Goal: Information Seeking & Learning: Compare options

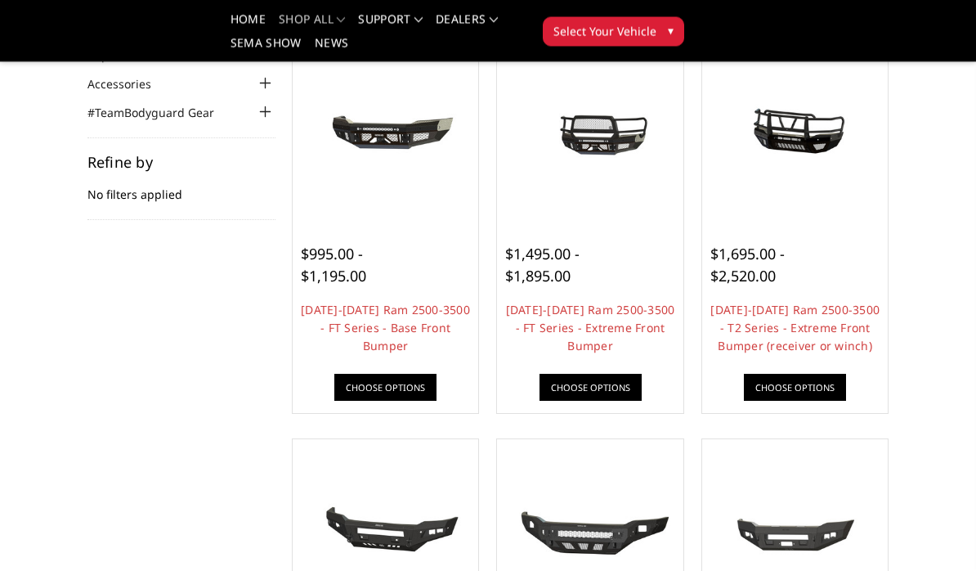
scroll to position [198, 0]
click at [603, 383] on link "Choose Options" at bounding box center [591, 387] width 102 height 27
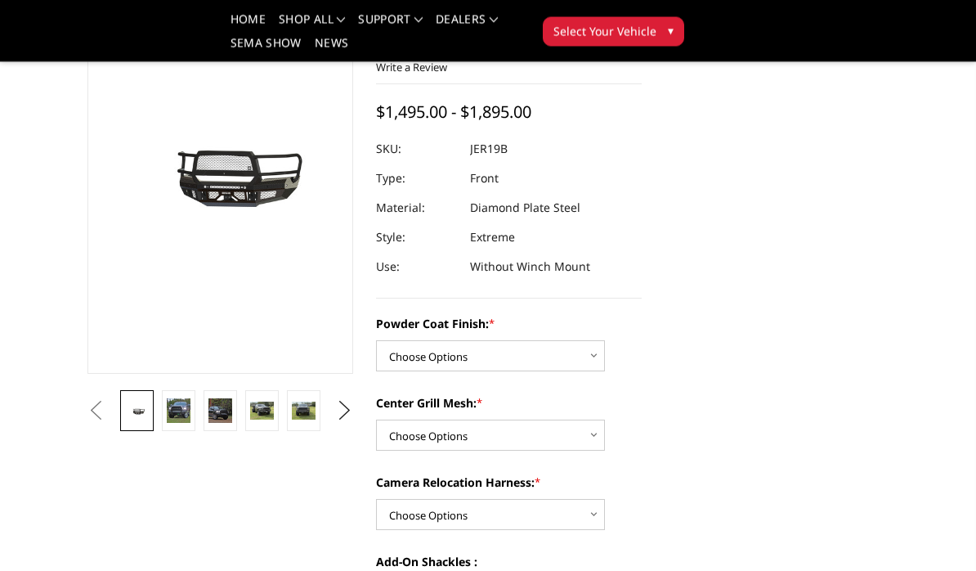
scroll to position [150, 0]
click at [181, 416] on img at bounding box center [179, 410] width 24 height 24
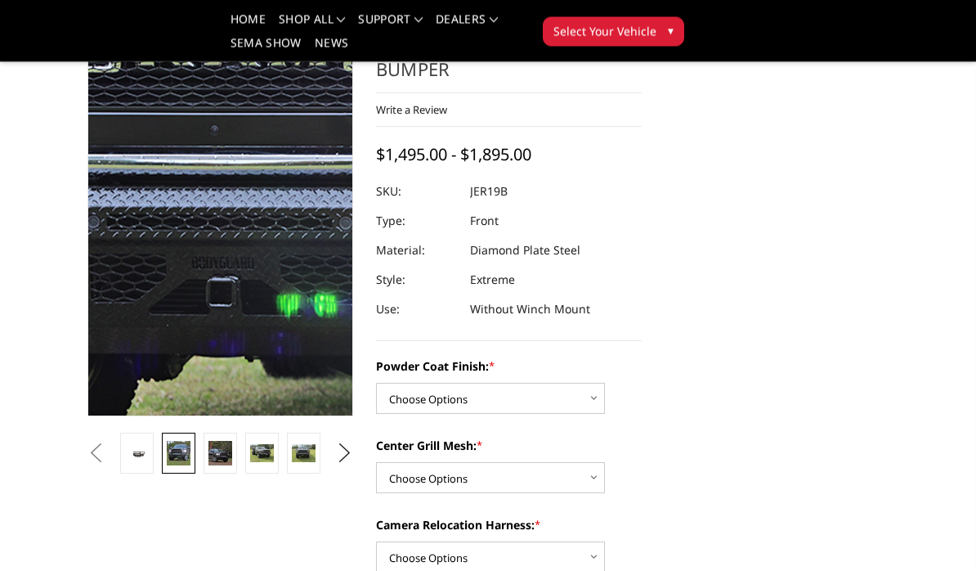
scroll to position [107, 0]
click at [187, 249] on img at bounding box center [318, 155] width 1047 height 1047
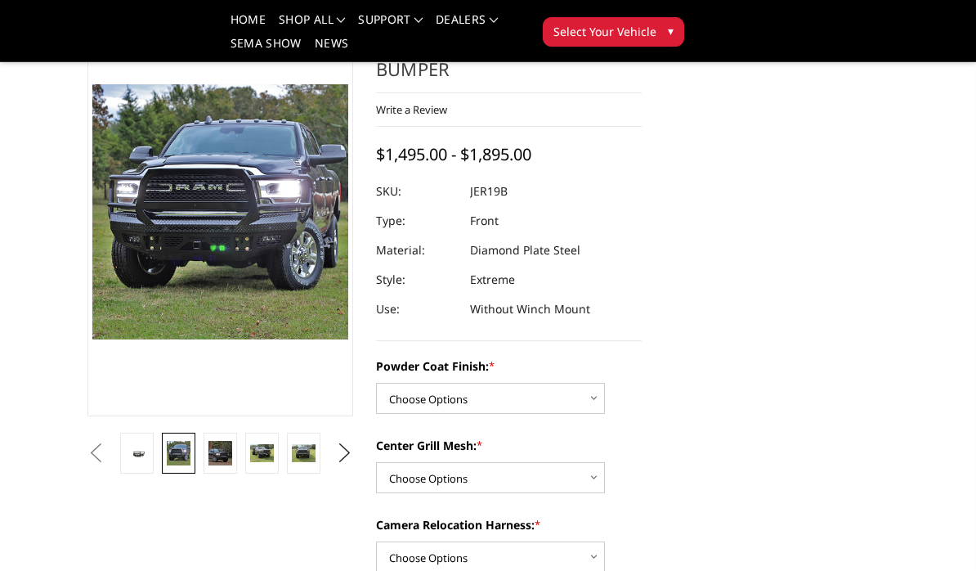
click at [213, 453] on img at bounding box center [221, 453] width 24 height 24
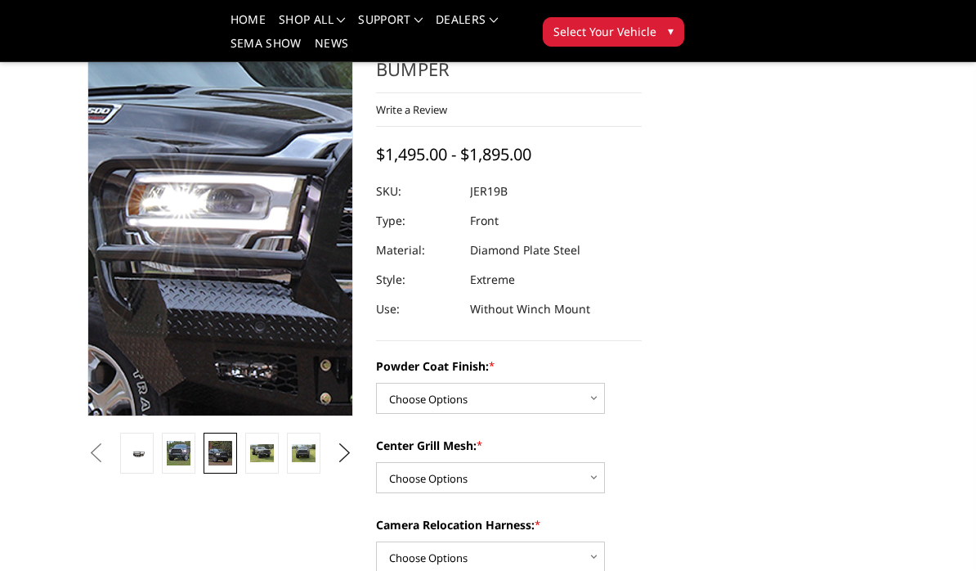
click at [188, 242] on img at bounding box center [315, 165] width 1047 height 1047
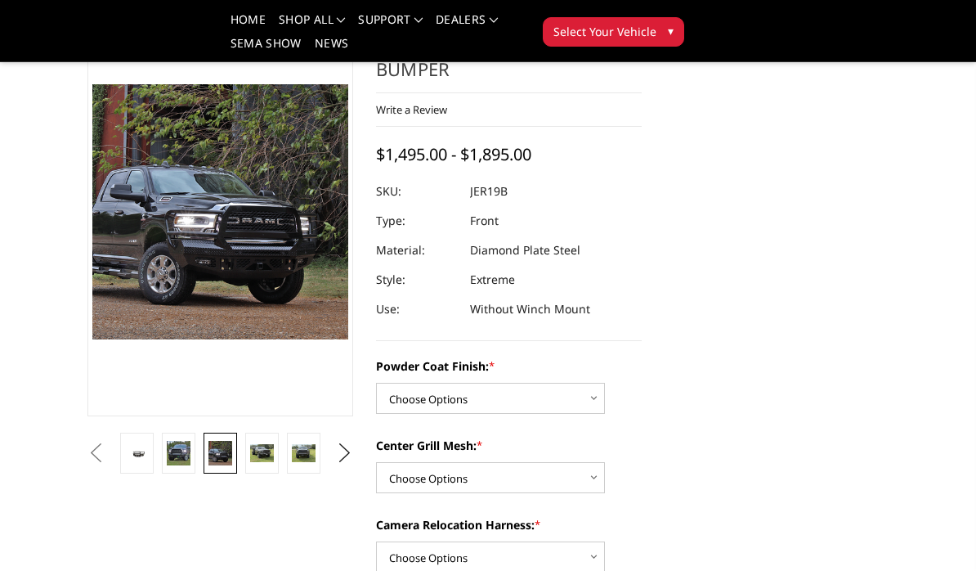
click at [259, 453] on img at bounding box center [262, 453] width 24 height 18
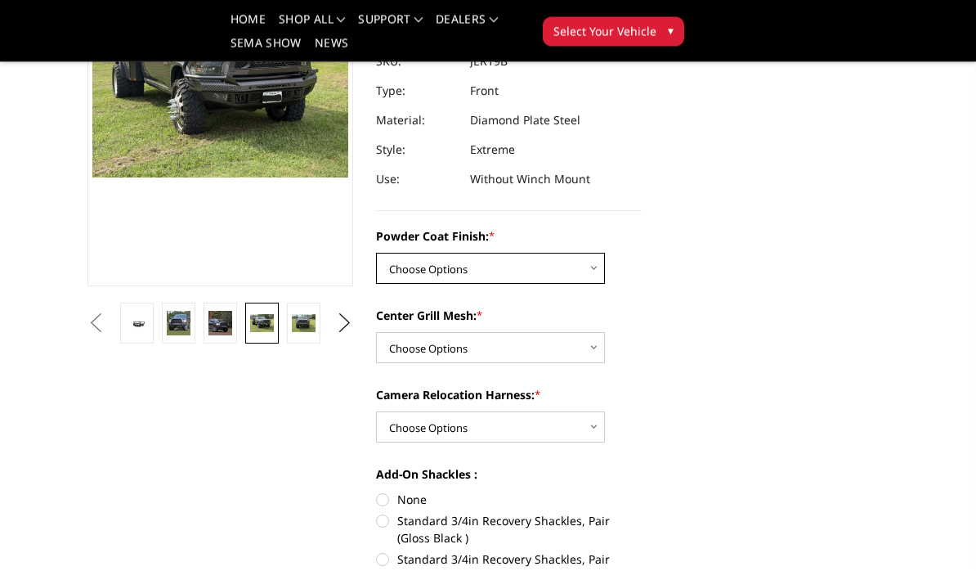
click at [581, 272] on select "Choose Options Bare Metal Gloss Black Powder Coat Textured Black Powder Coat" at bounding box center [490, 269] width 229 height 31
select select "3216"
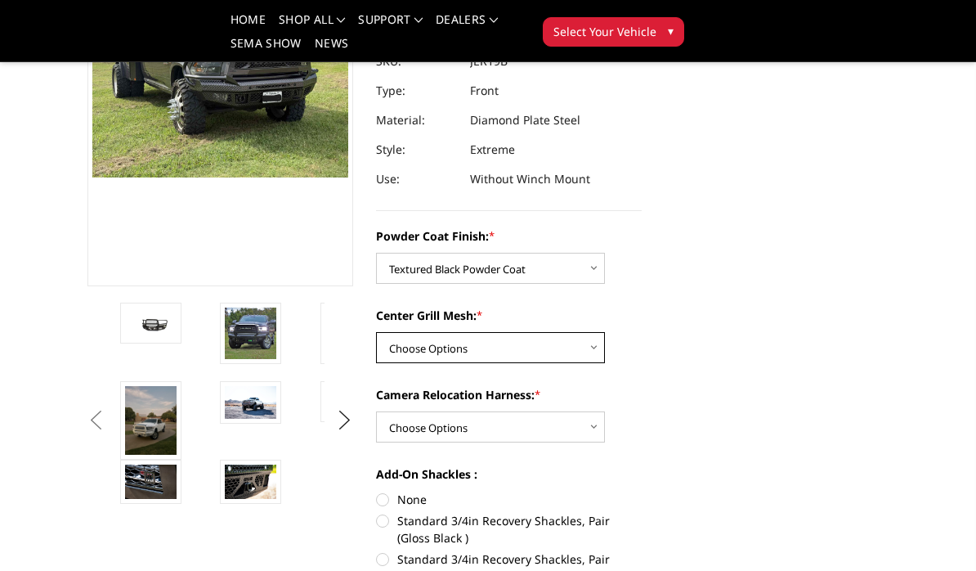
click at [577, 343] on select "Choose Options WITH Expanded Metal in Center Grill WITHOUT Expanded Metal in Ce…" at bounding box center [490, 347] width 229 height 31
select select "3218"
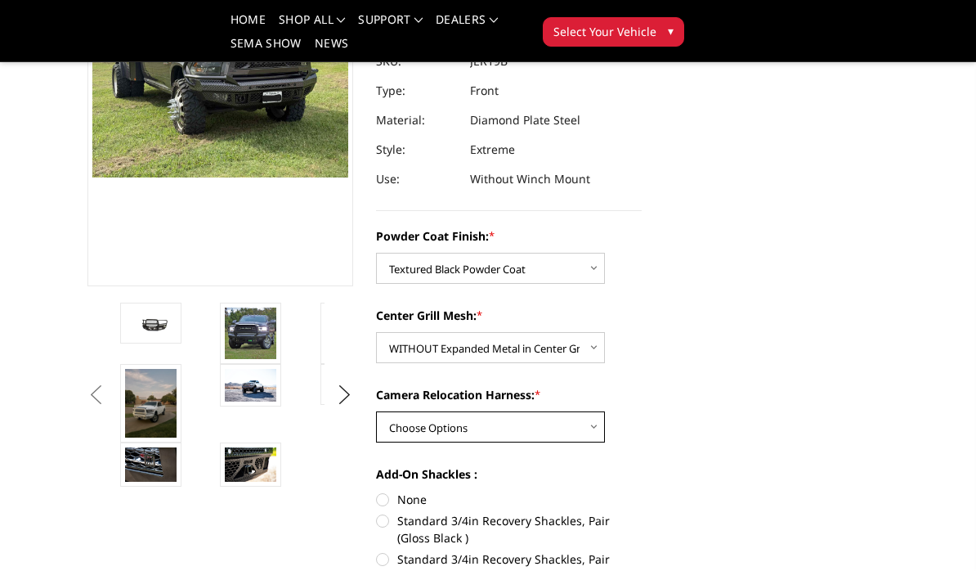
click at [584, 429] on select "Choose Options WITH Camera Relocation Harness WITHOUT Camera Relocation Harness" at bounding box center [490, 426] width 229 height 31
select select "3219"
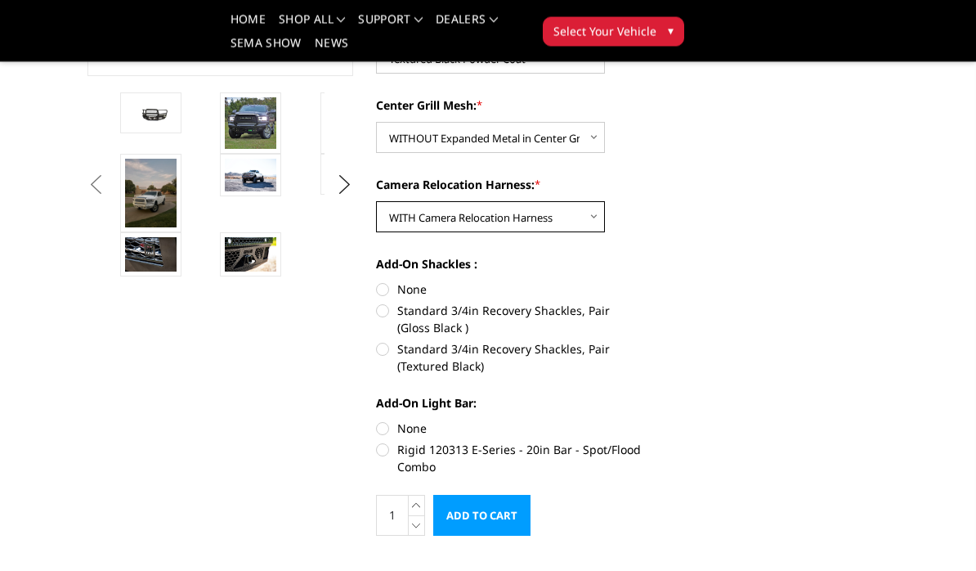
scroll to position [448, 0]
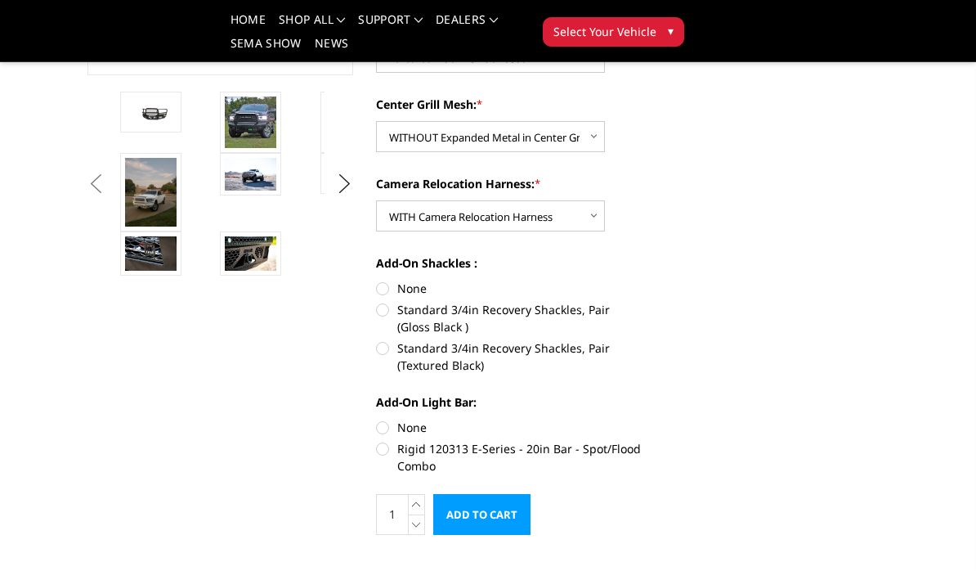
click at [387, 311] on label "Standard 3/4in Recovery Shackles, Pair (Gloss Black )" at bounding box center [509, 318] width 266 height 34
click at [642, 281] on input "Standard 3/4in Recovery Shackles, Pair (Gloss Black )" at bounding box center [642, 280] width 1 height 1
radio input "true"
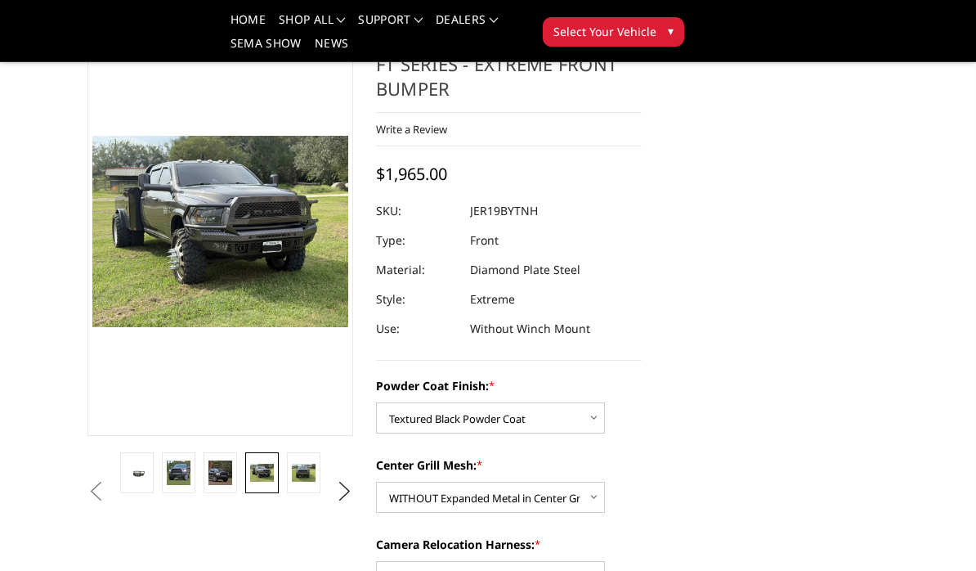
scroll to position [66, 0]
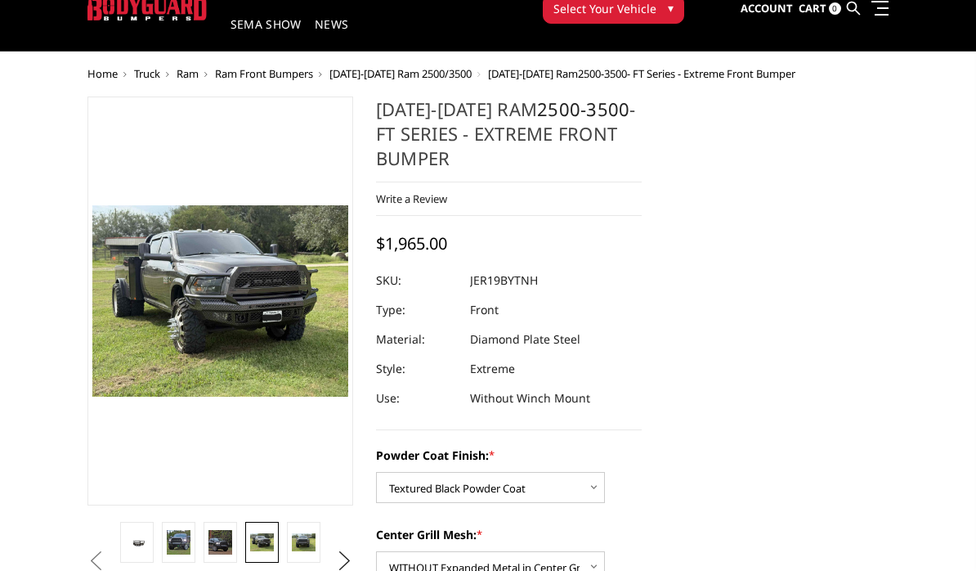
click at [562, 441] on section "2019-2026 Ram 2500-3500 - FT Series - Extreme Front Bumper Write a Review Write…" at bounding box center [509, 539] width 289 height 886
click at [563, 487] on select "Choose Options Bare Metal Gloss Black Powder Coat Textured Black Powder Coat" at bounding box center [490, 487] width 229 height 31
select select "3215"
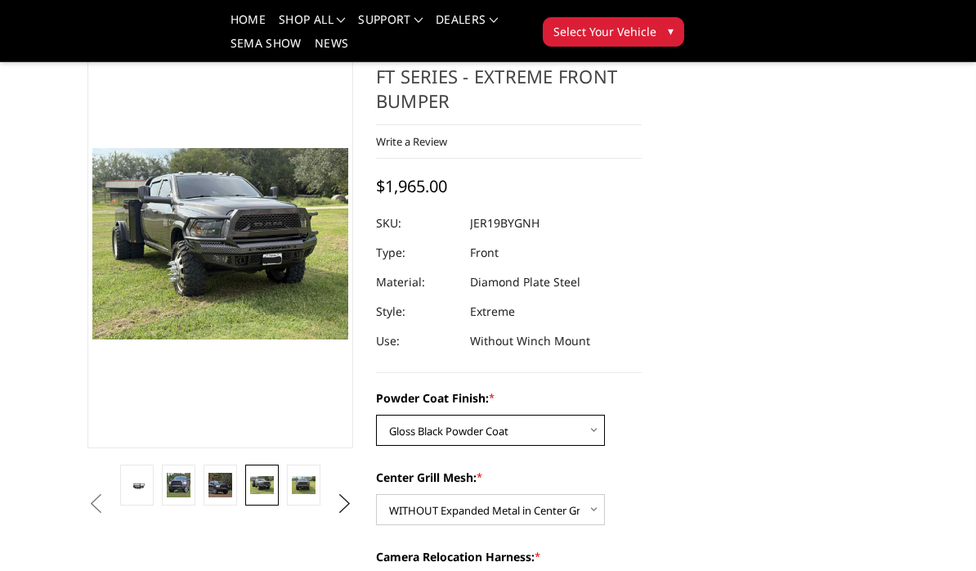
scroll to position [33, 0]
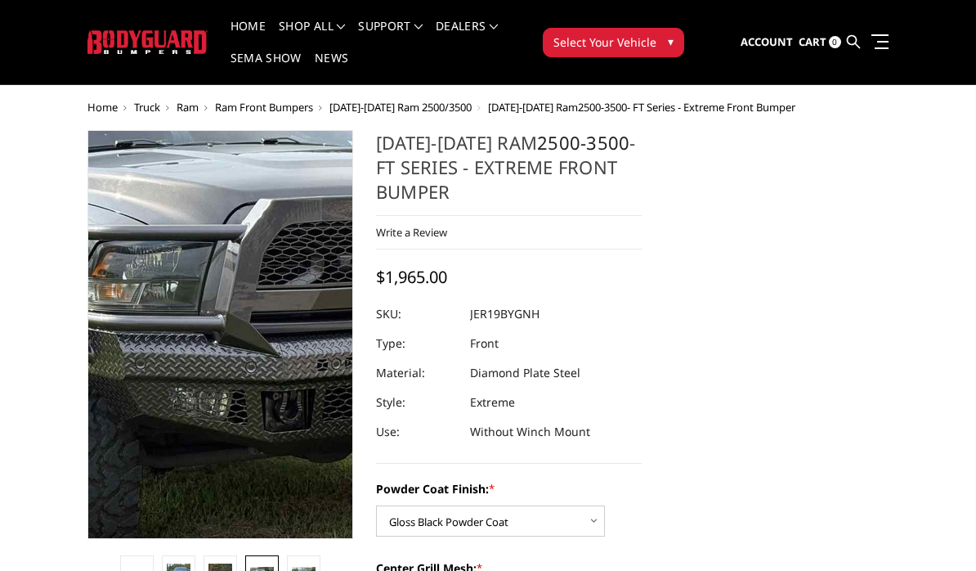
click at [227, 329] on img at bounding box center [200, 340] width 1047 height 785
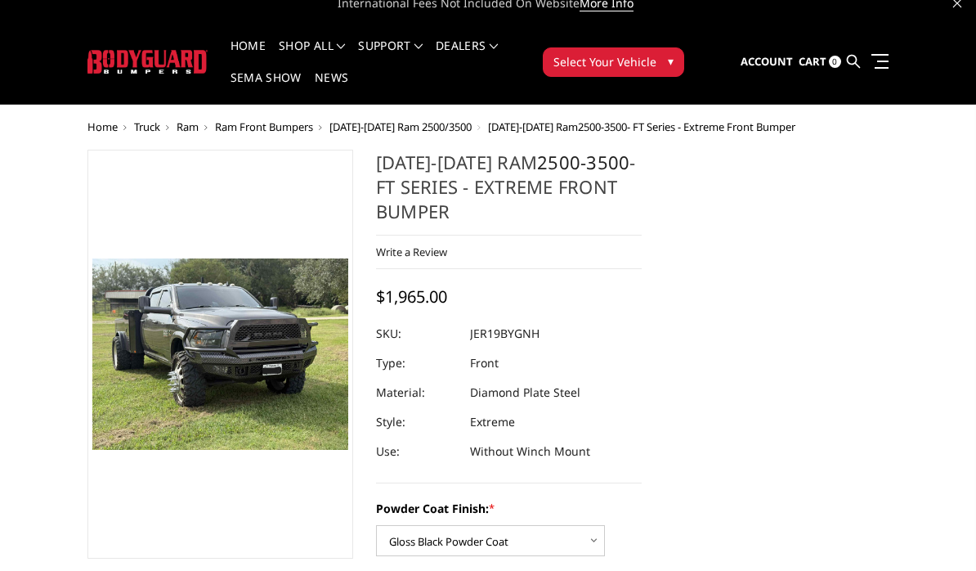
scroll to position [10, 0]
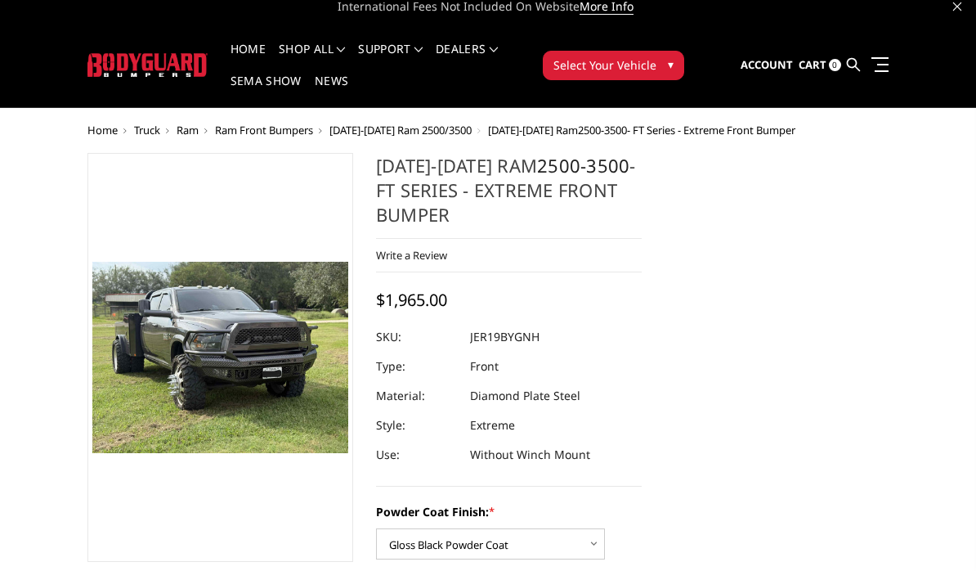
click at [188, 124] on span "Ram" at bounding box center [188, 130] width 22 height 15
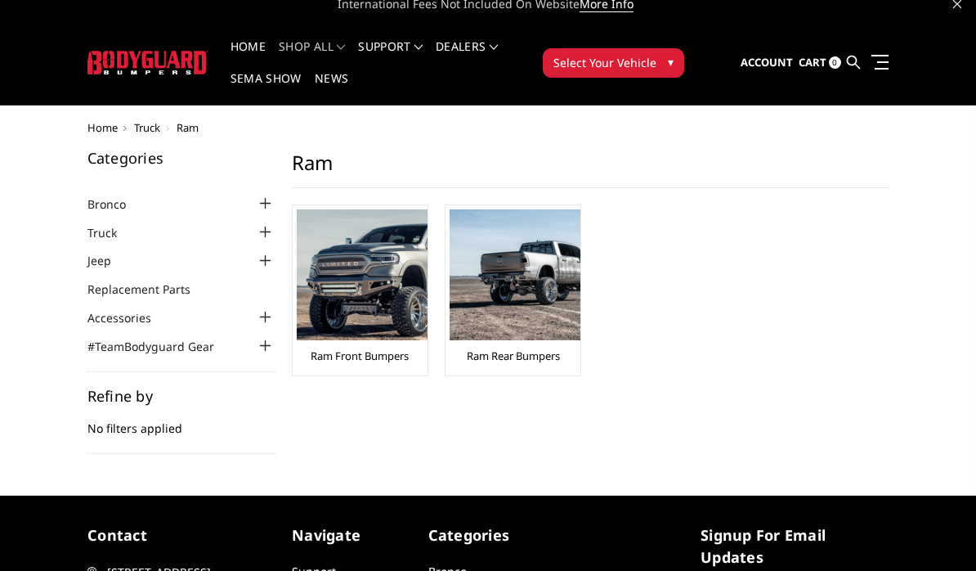
scroll to position [12, 0]
click at [533, 323] on img at bounding box center [515, 274] width 131 height 131
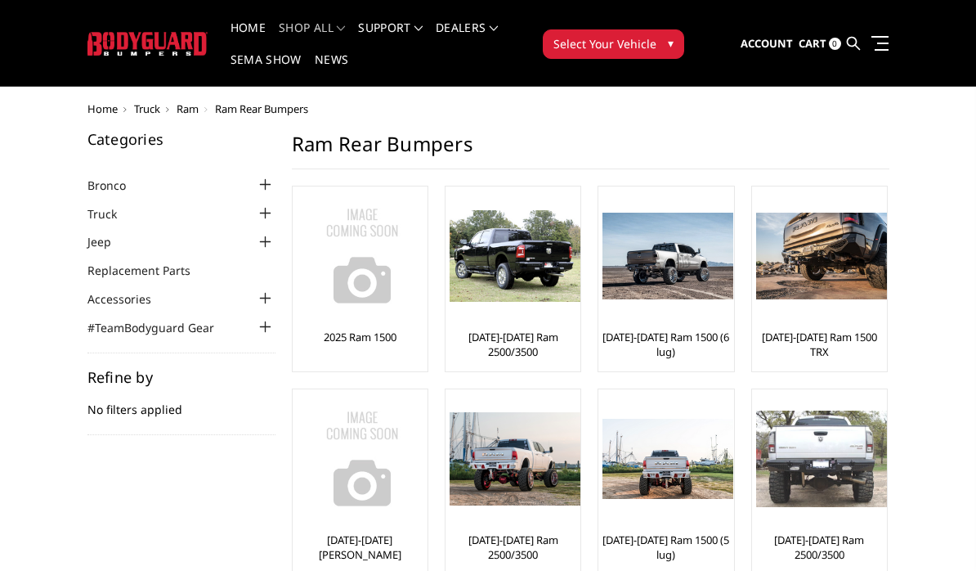
scroll to position [31, 0]
click at [534, 321] on div at bounding box center [515, 256] width 131 height 131
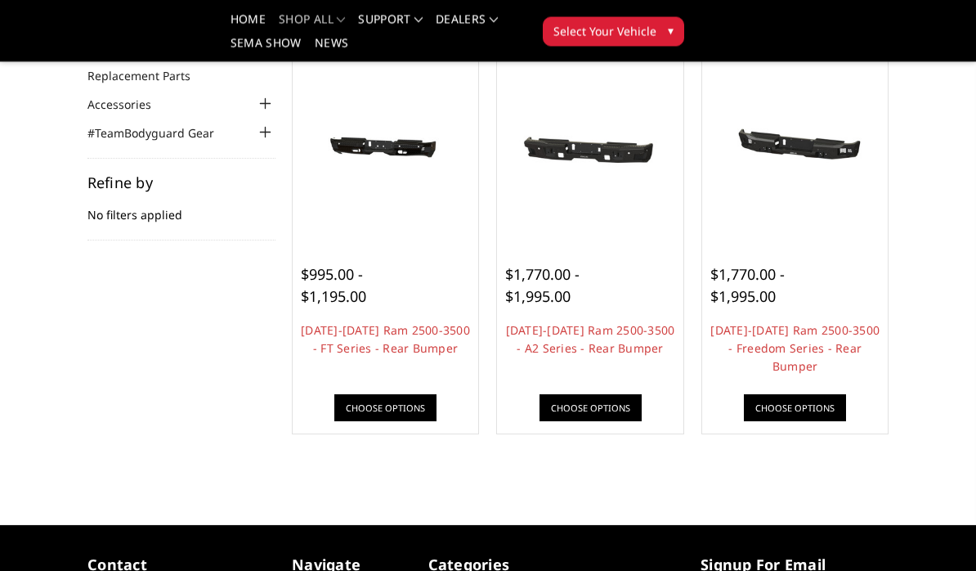
scroll to position [177, 0]
click at [401, 147] on img at bounding box center [386, 148] width 178 height 84
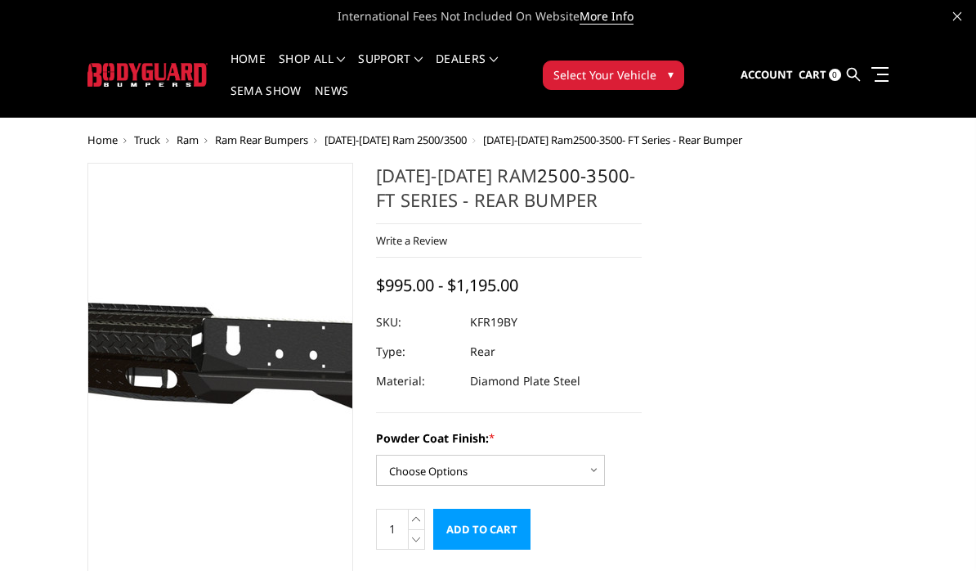
click at [185, 367] on img at bounding box center [325, 368] width 1047 height 498
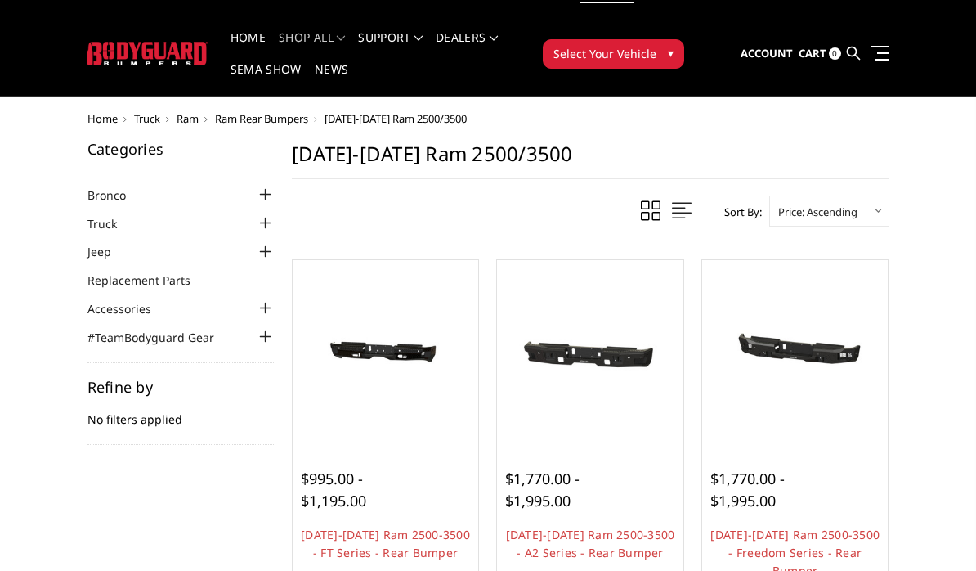
click at [589, 371] on img at bounding box center [590, 353] width 178 height 80
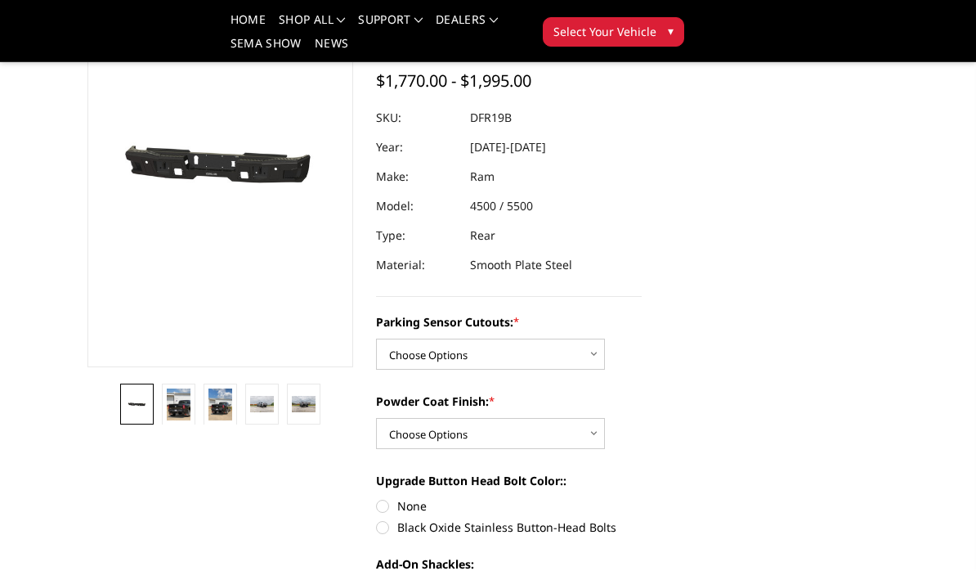
scroll to position [197, 0]
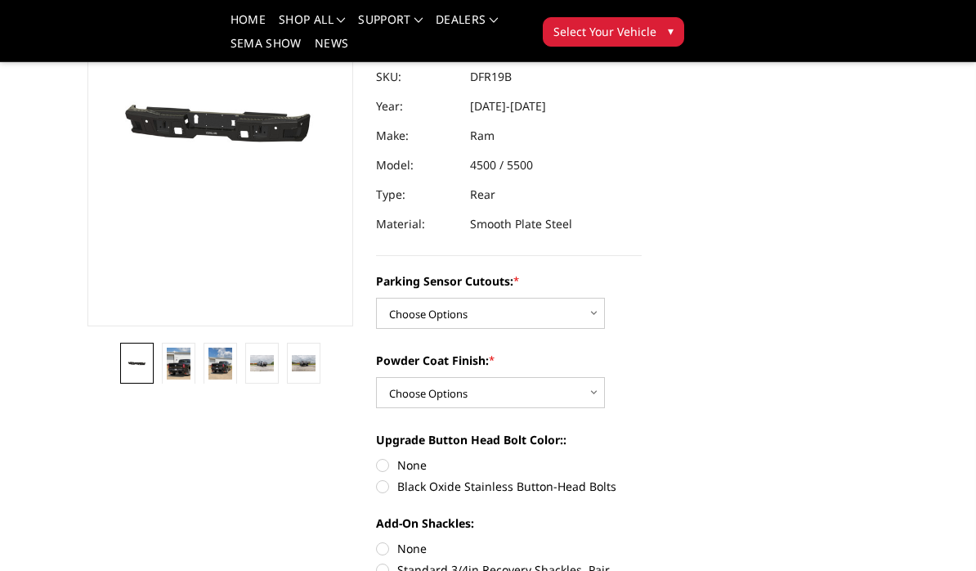
click at [178, 368] on img at bounding box center [179, 364] width 24 height 32
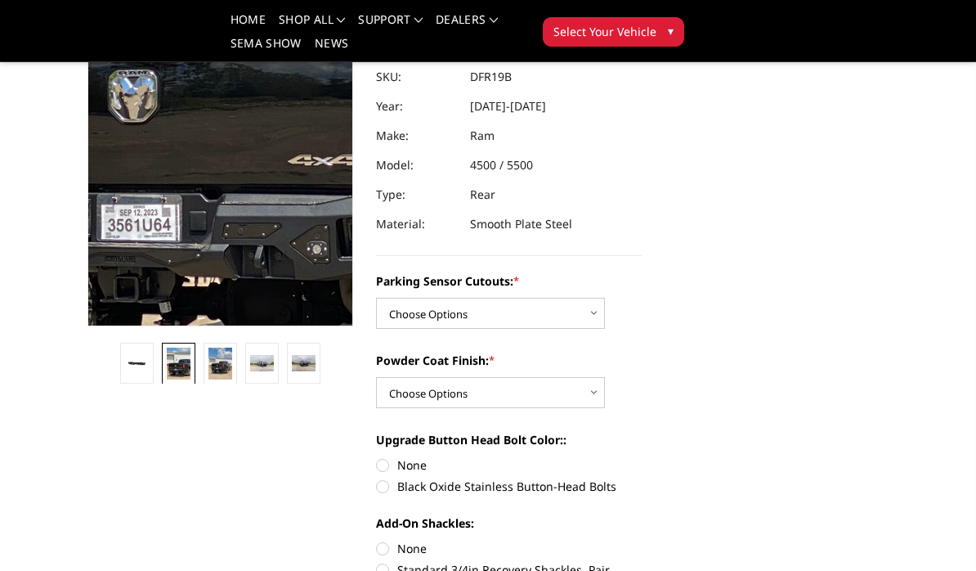
click at [213, 183] on img at bounding box center [234, 27] width 785 height 1047
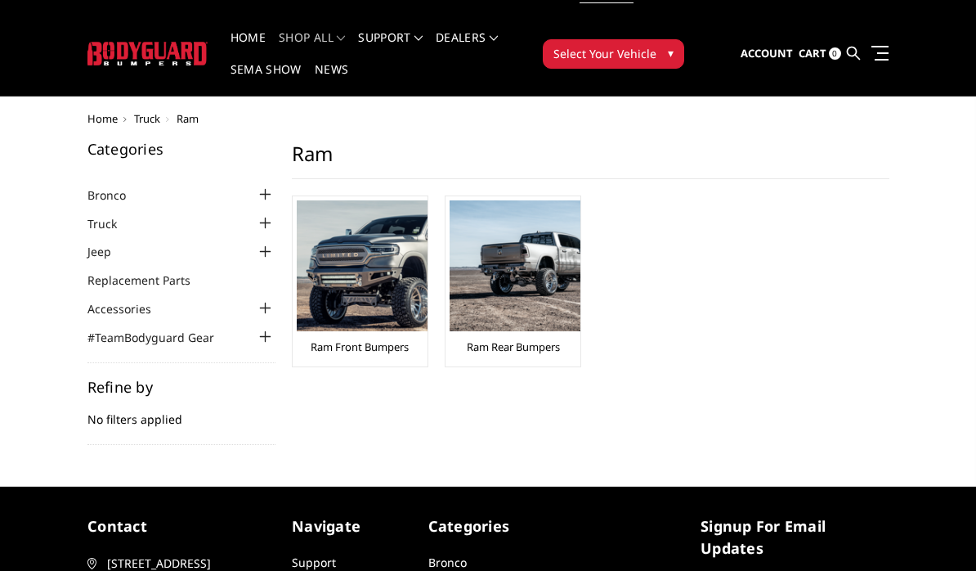
click at [366, 274] on img at bounding box center [362, 265] width 131 height 131
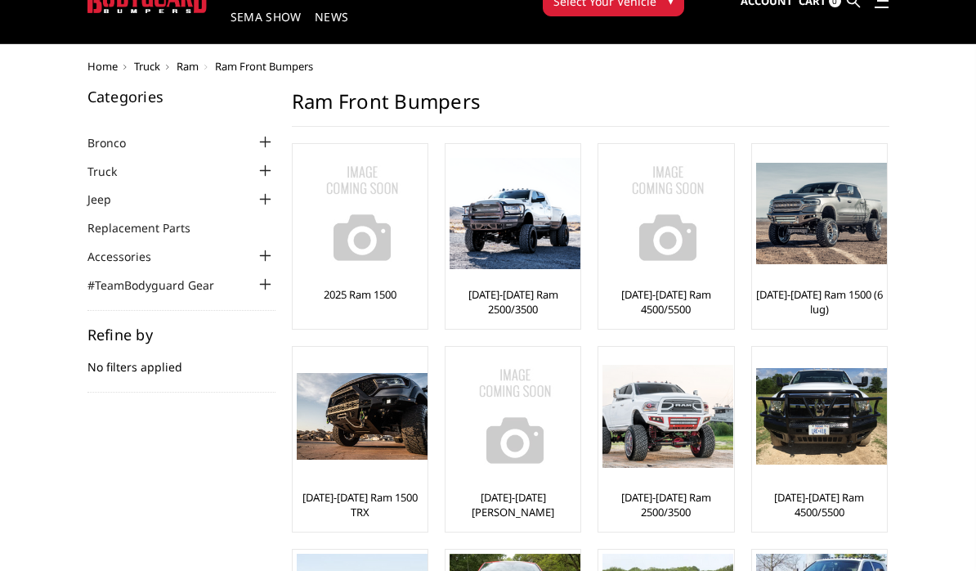
scroll to position [74, 0]
click at [505, 267] on img at bounding box center [515, 214] width 131 height 112
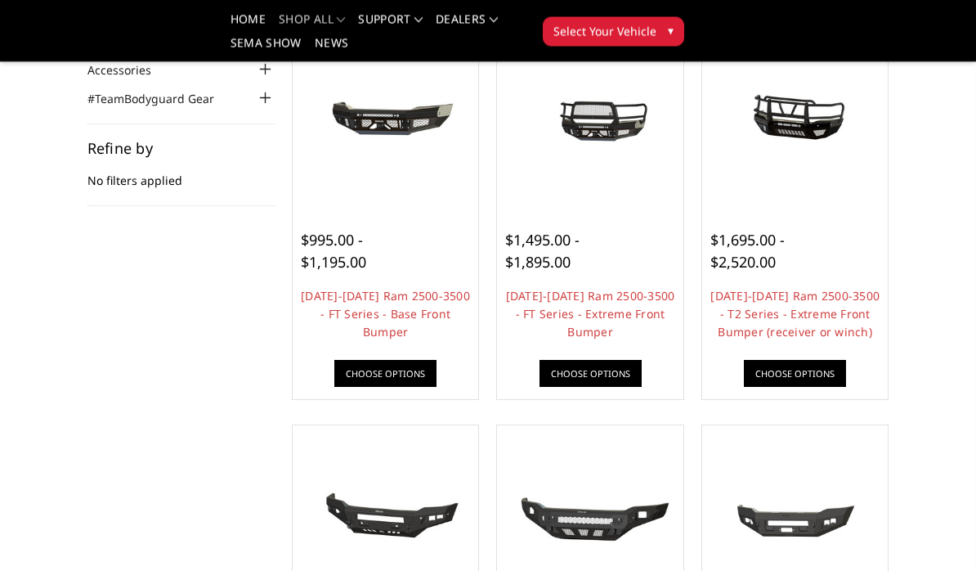
scroll to position [212, 0]
click at [596, 216] on div at bounding box center [590, 220] width 170 height 17
click at [586, 312] on link "2019-2026 Ram 2500-3500 - FT Series - Extreme Front Bumper" at bounding box center [590, 314] width 169 height 52
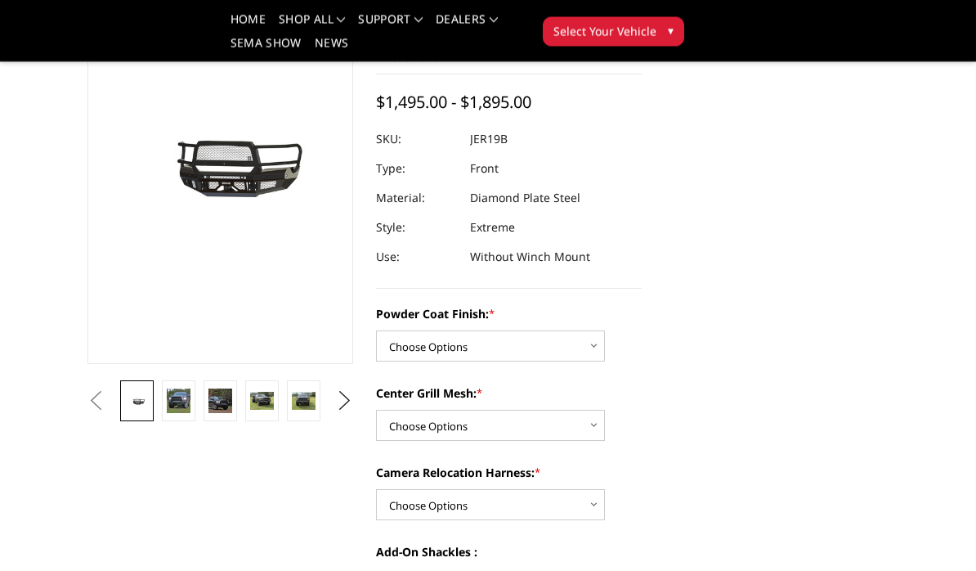
scroll to position [159, 0]
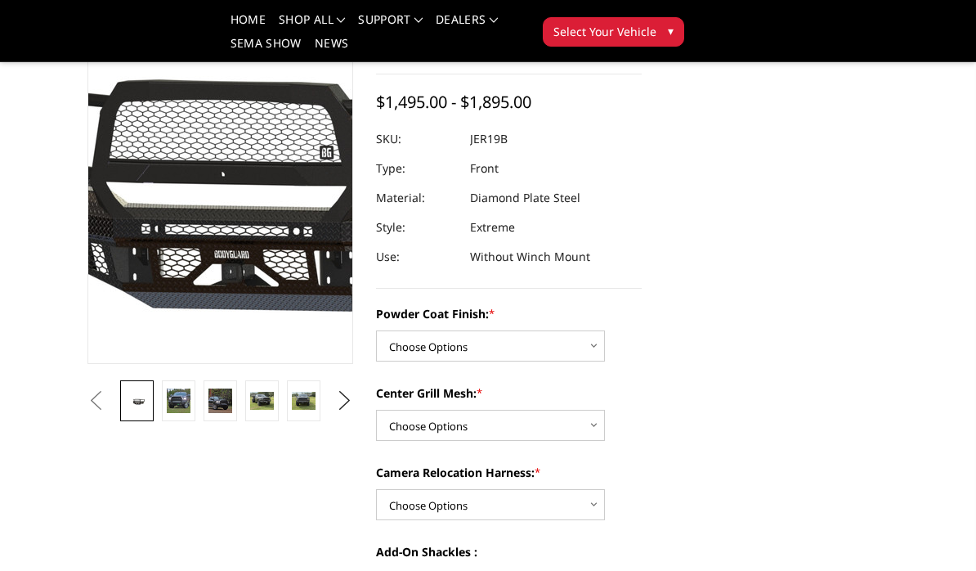
click at [225, 173] on img at bounding box center [207, 157] width 1047 height 490
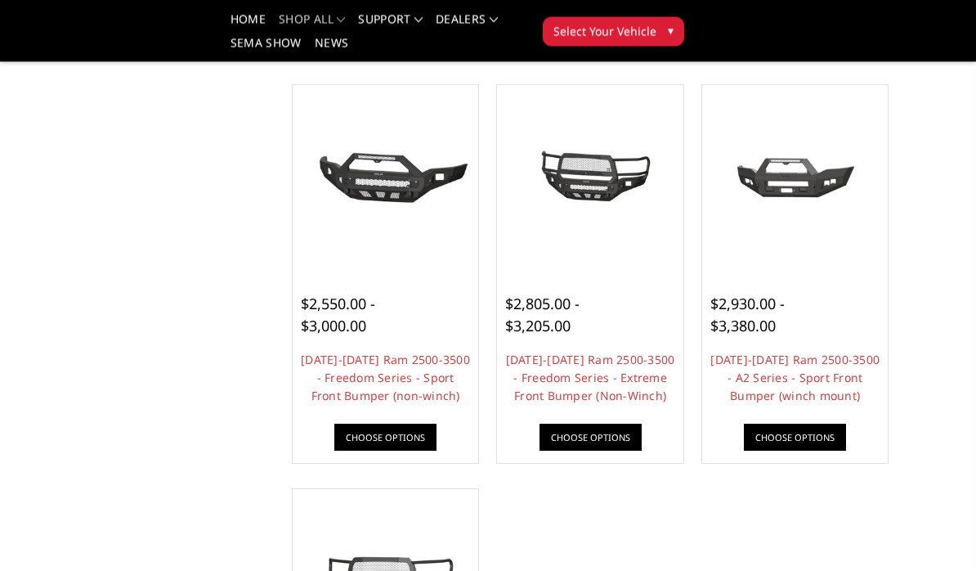
scroll to position [955, 0]
click at [388, 366] on link "[DATE]-[DATE] Ram 2500-3500 - Freedom Series - Sport Front Bumper (non-winch)" at bounding box center [385, 378] width 169 height 52
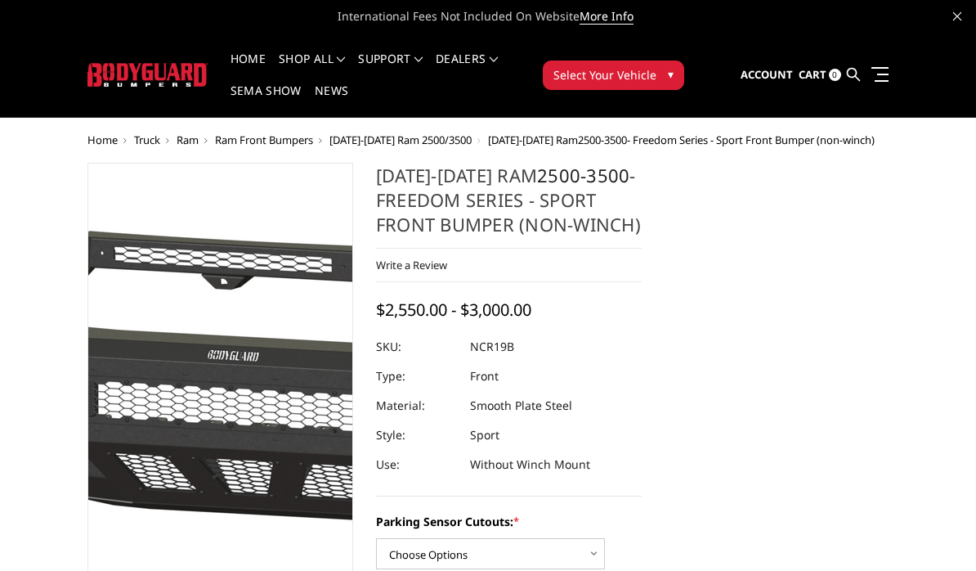
click at [202, 298] on img at bounding box center [274, 382] width 1047 height 490
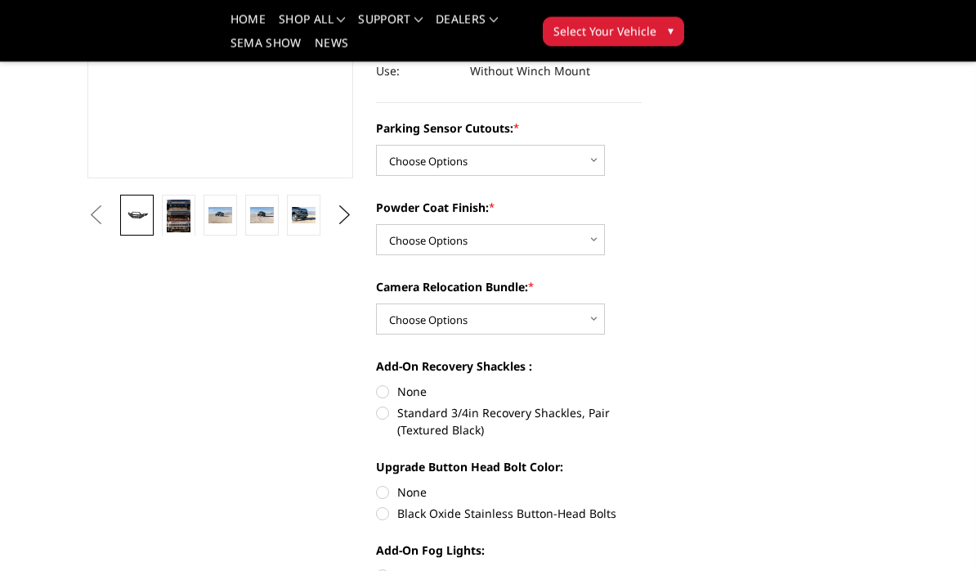
scroll to position [313, 0]
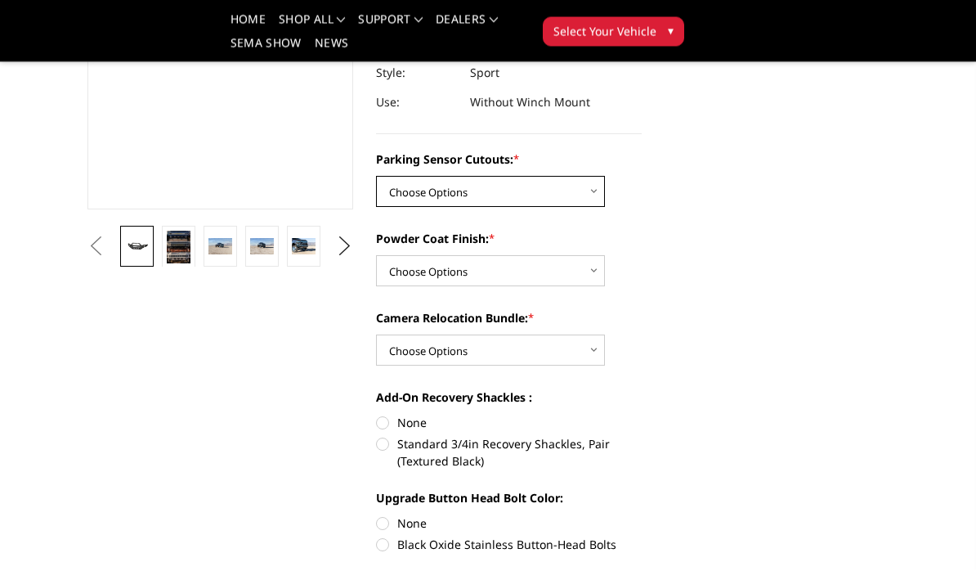
click at [423, 190] on select "Choose Options No - Without Parking Sensor Cutouts Yes - With Parking Sensor Cu…" at bounding box center [490, 192] width 229 height 31
select select "2713"
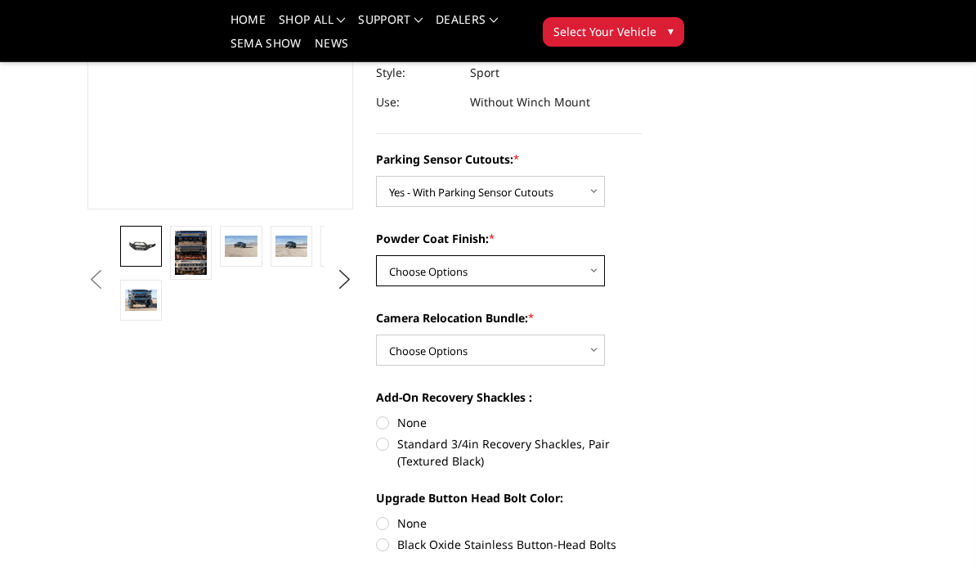
click at [415, 267] on select "Choose Options Bare Metal Texture Black Powder Coat" at bounding box center [490, 270] width 229 height 31
select select "2714"
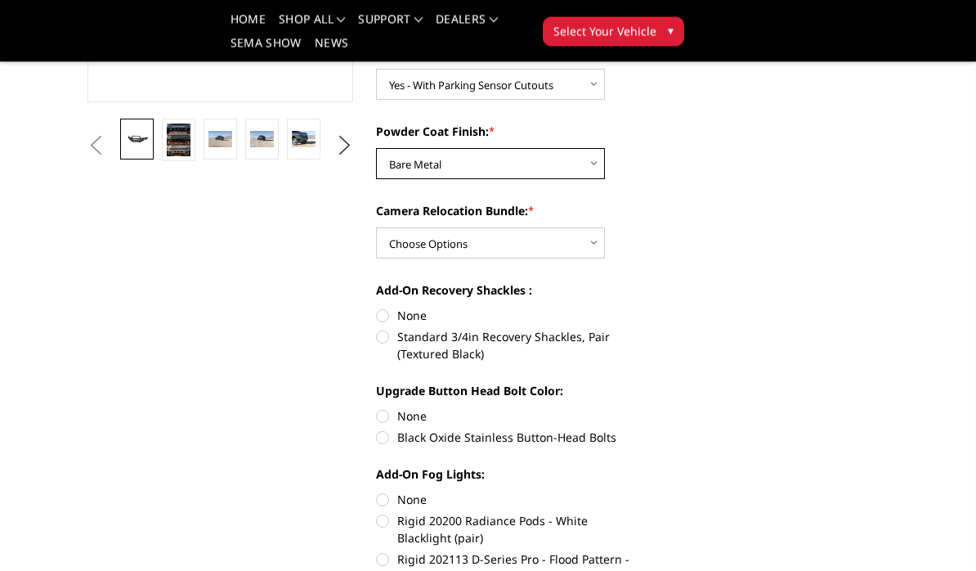
scroll to position [421, 0]
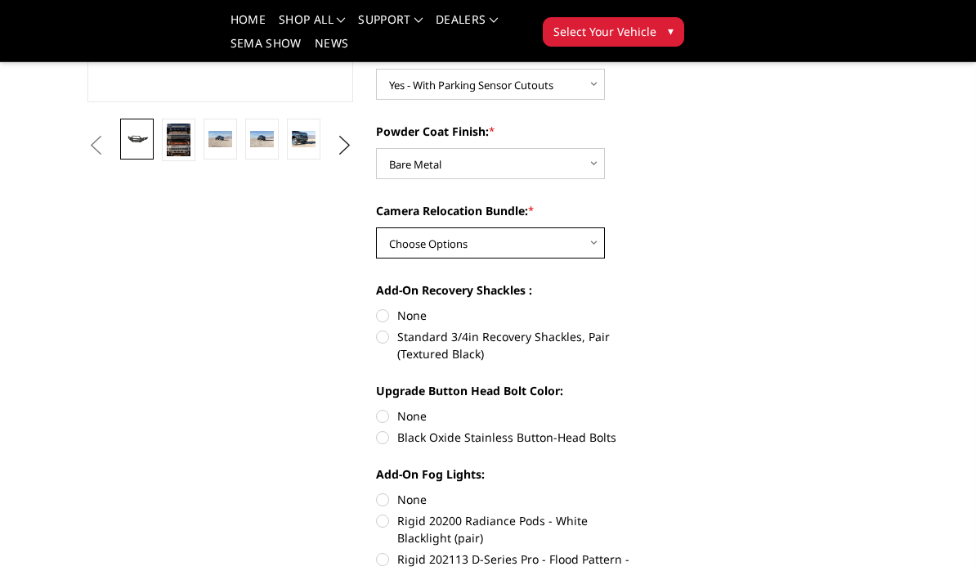
click at [410, 249] on select "Choose Options WITH Camera Relocation Bundle WITHOUT Camera Relocation Bundle" at bounding box center [490, 242] width 229 height 31
select select "2716"
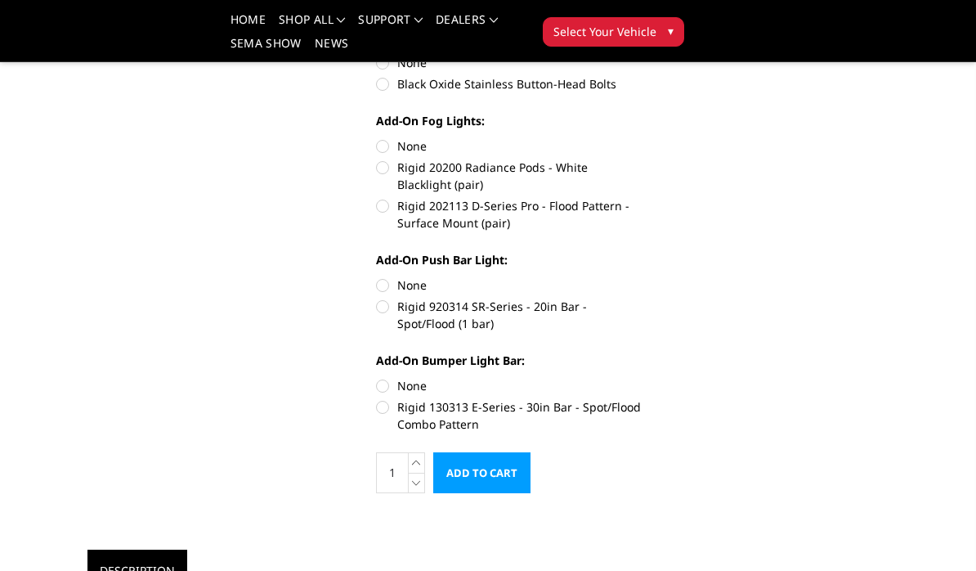
scroll to position [786, 0]
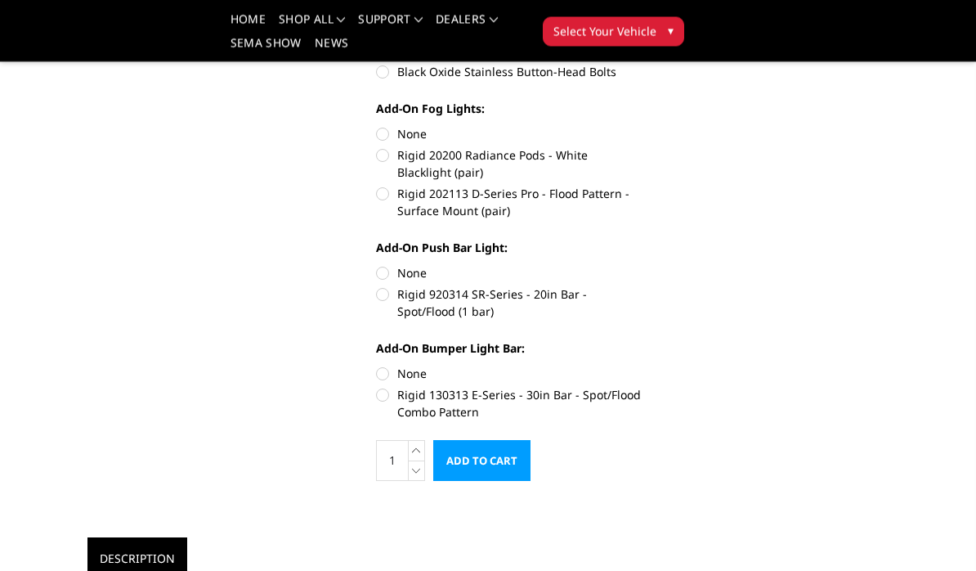
click at [280, 361] on div "Previous Next 2019-2025 Ram 2500-3500 - Freedom Series - Sport Front Bumper (no…" at bounding box center [364, 513] width 577 height 2368
click at [282, 360] on div "Previous Next 2019-2025 Ram 2500-3500 - Freedom Series - Sport Front Bumper (no…" at bounding box center [364, 512] width 577 height 2368
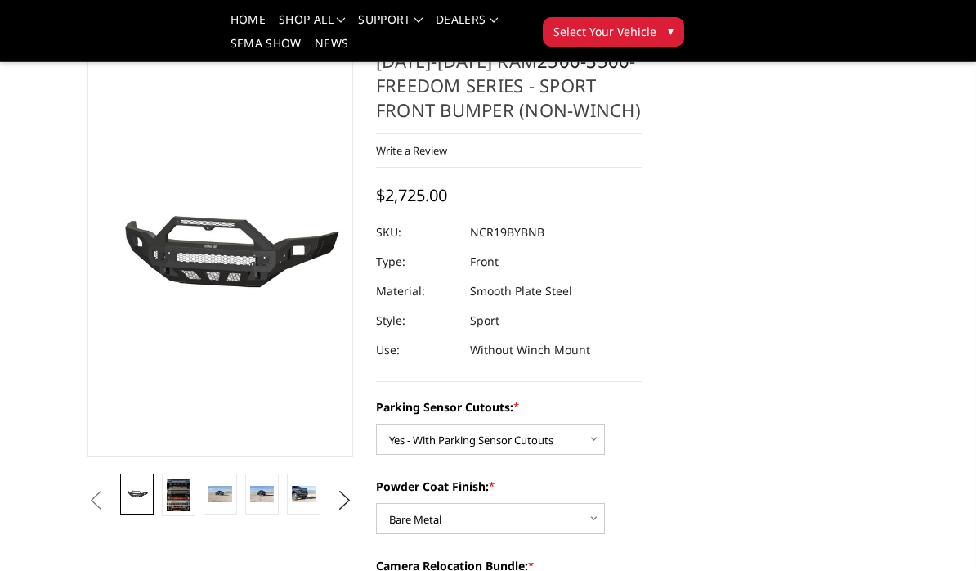
scroll to position [0, 0]
